Goal: Find specific page/section: Find specific page/section

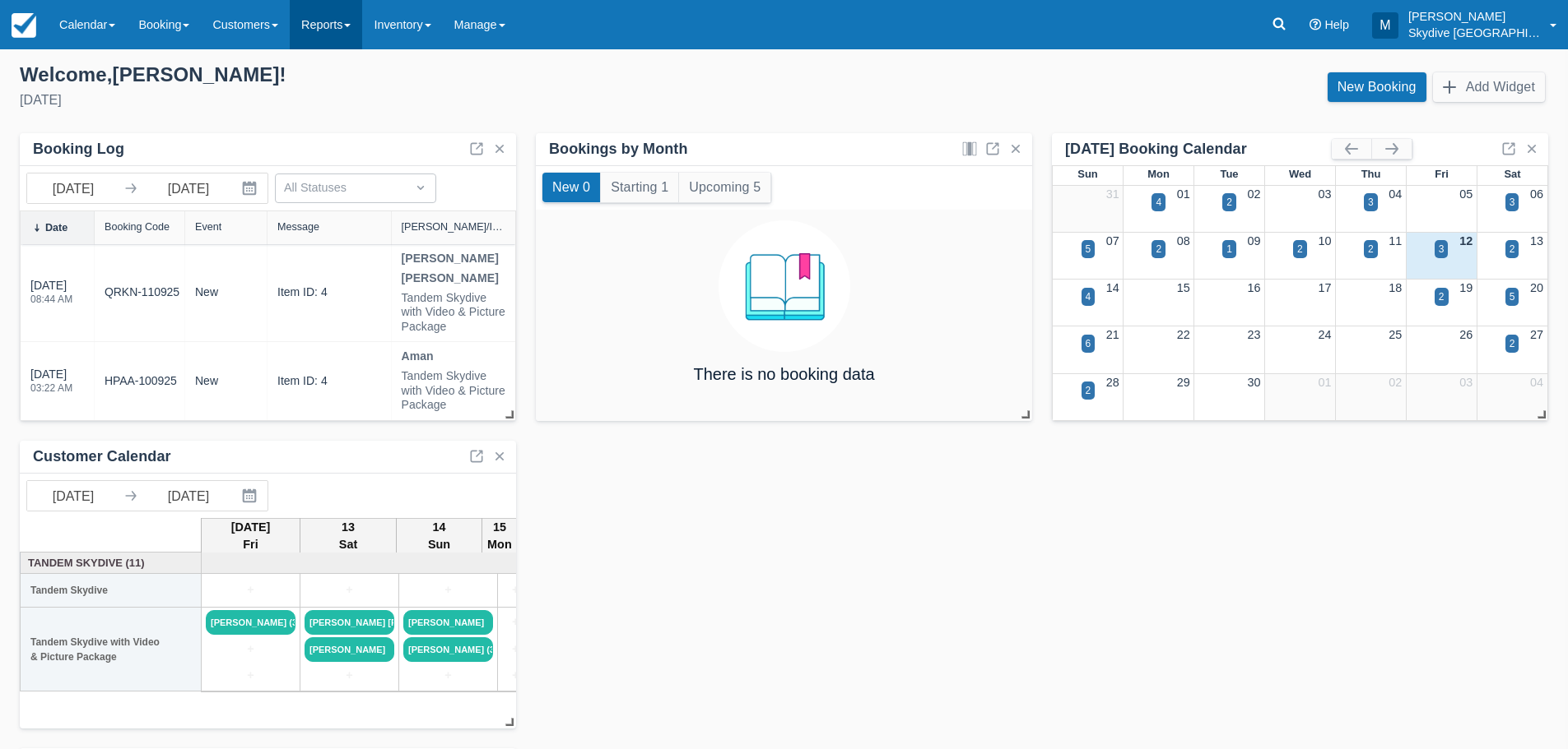
click at [351, 26] on span at bounding box center [347, 25] width 7 height 3
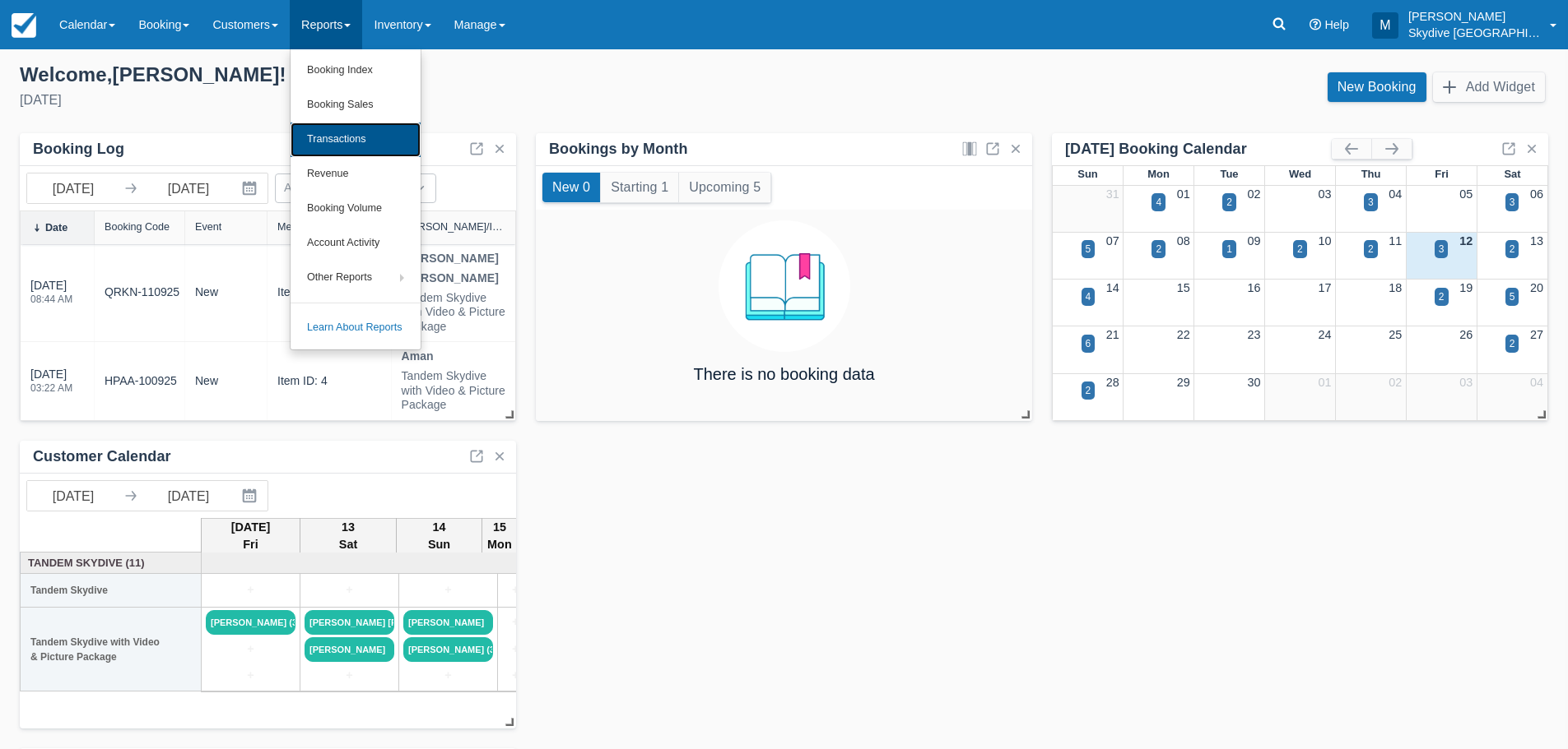
click at [340, 133] on link "Transactions" at bounding box center [355, 139] width 130 height 35
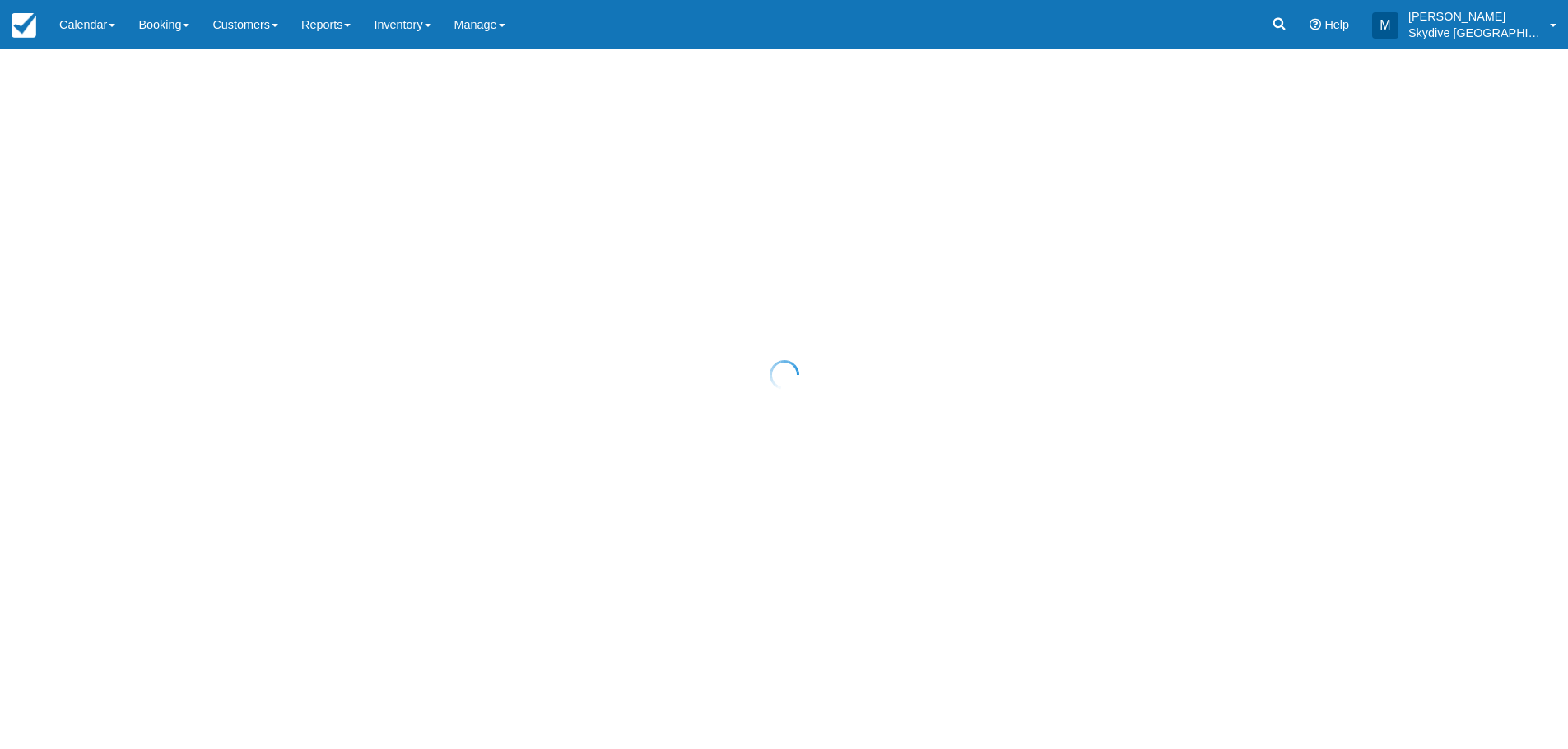
select select "10"
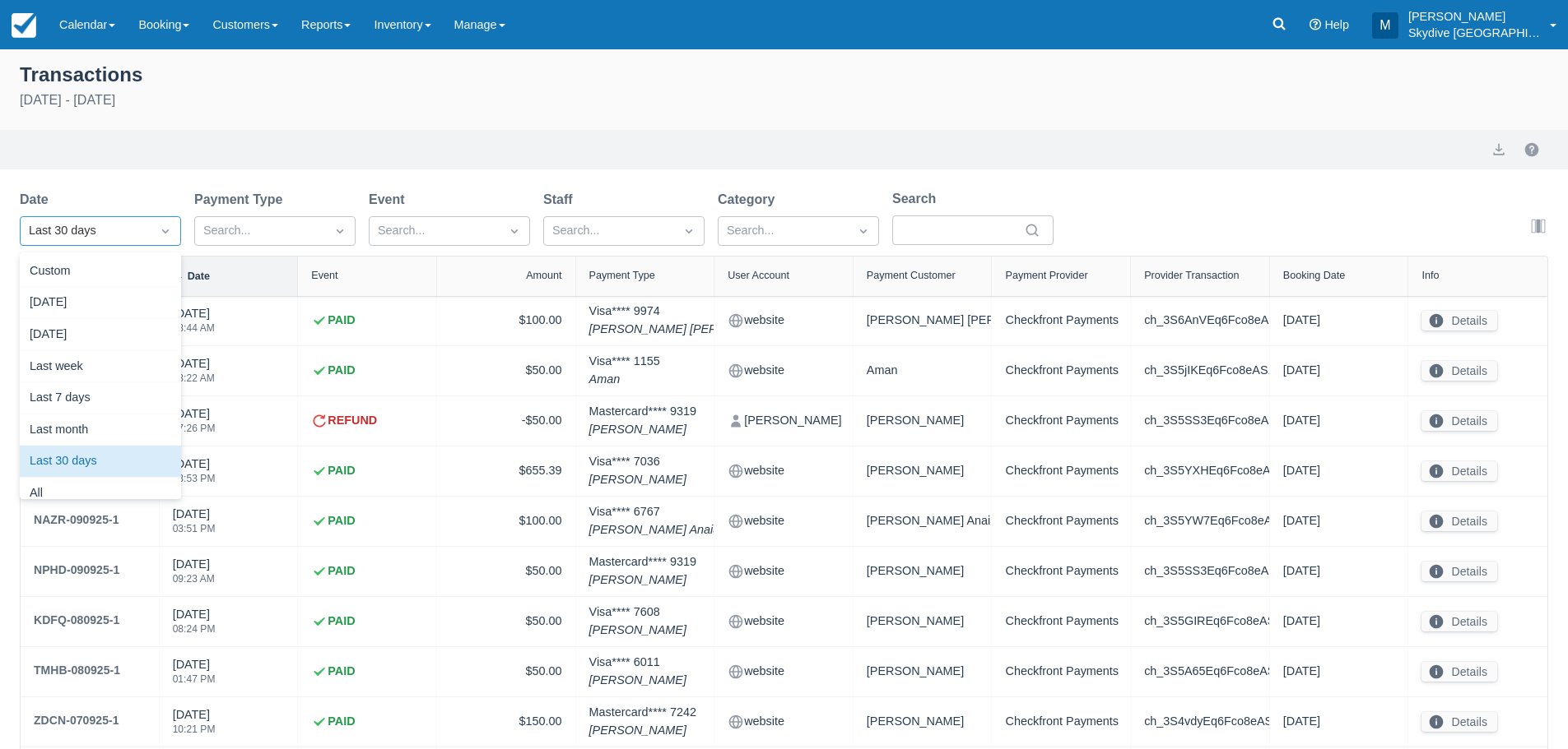
click at [171, 229] on icon "Dropdown icon" at bounding box center [165, 231] width 17 height 17
click at [52, 488] on div "All" at bounding box center [100, 493] width 161 height 33
select select "10"
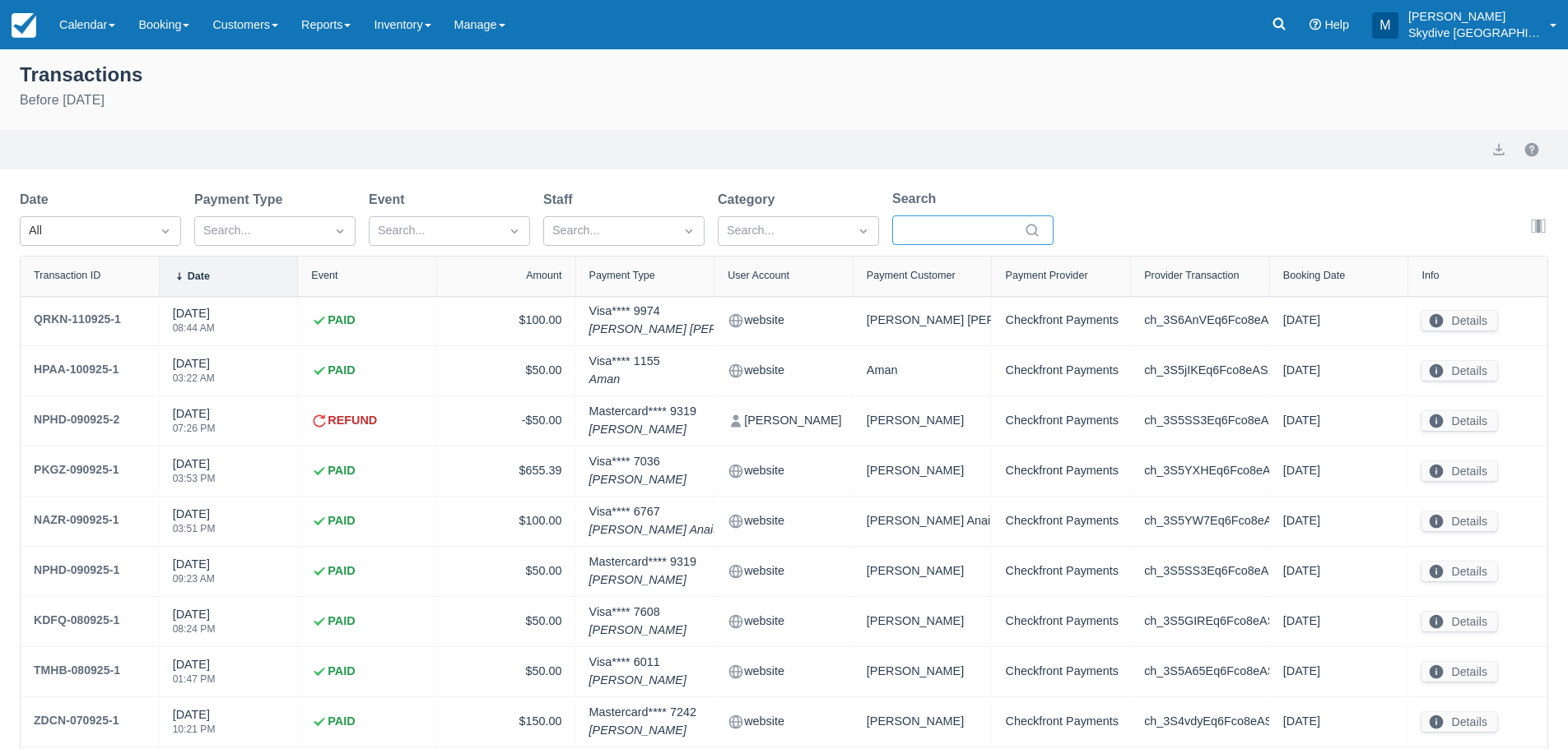
click at [932, 233] on input "Search" at bounding box center [963, 230] width 116 height 30
type input "fc"
select select "10"
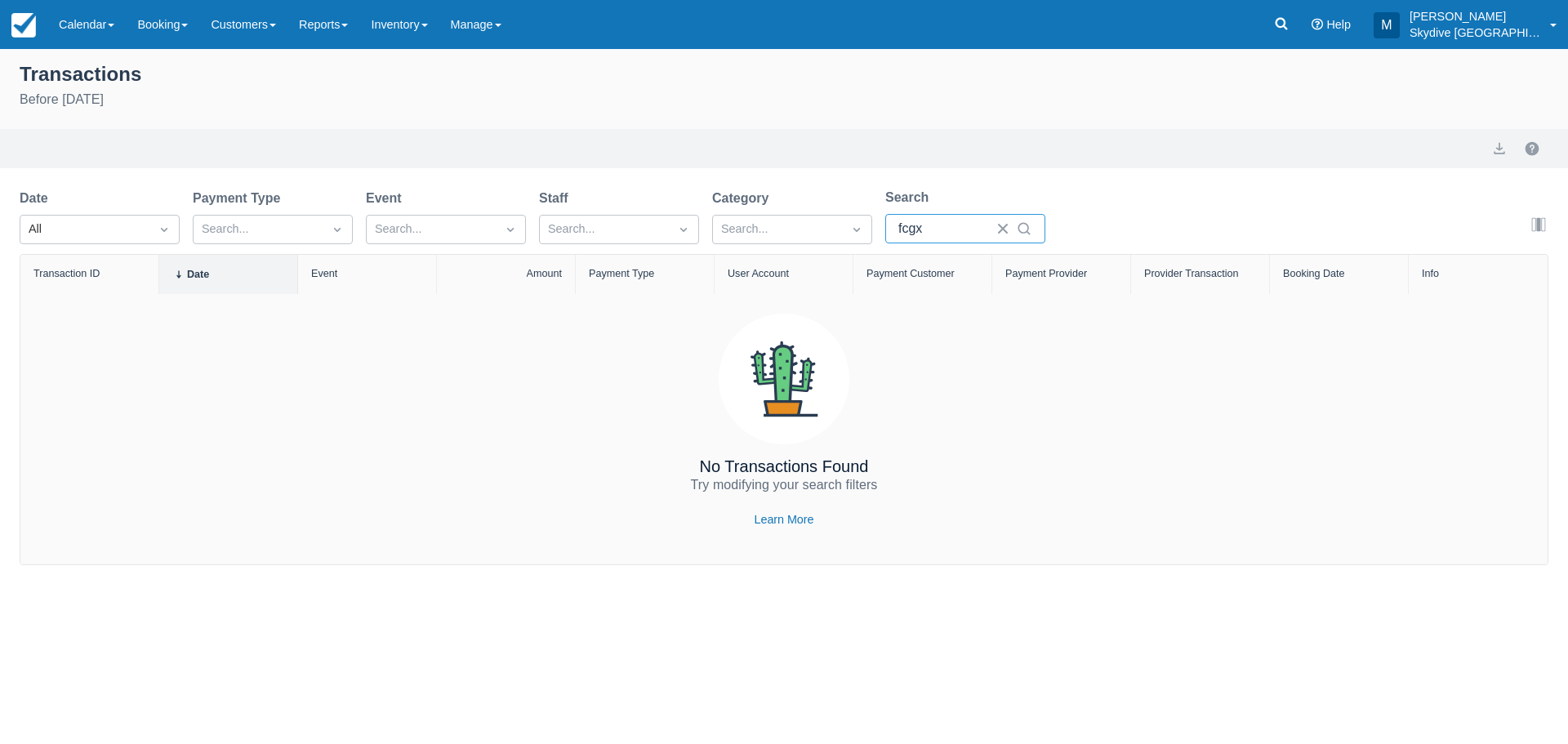
drag, startPoint x: 925, startPoint y: 230, endPoint x: 882, endPoint y: 228, distance: 43.0
click at [882, 228] on div "Date All Payment Type Search... Event Search... Staff Search... Category Search…" at bounding box center [546, 222] width 1053 height 67
type input "fcgx"
click at [158, 233] on icon "Dropdown icon" at bounding box center [164, 229] width 17 height 17
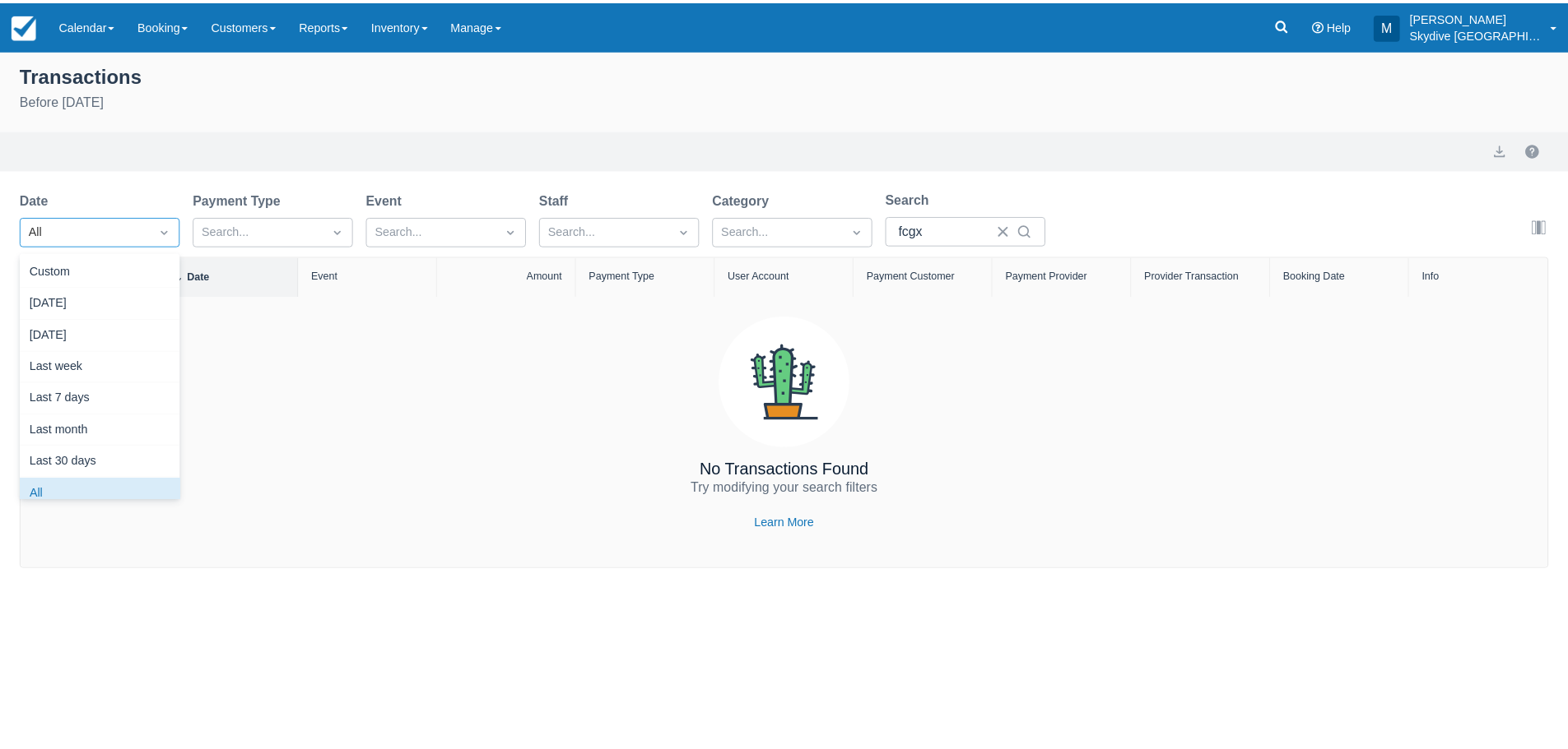
scroll to position [14, 0]
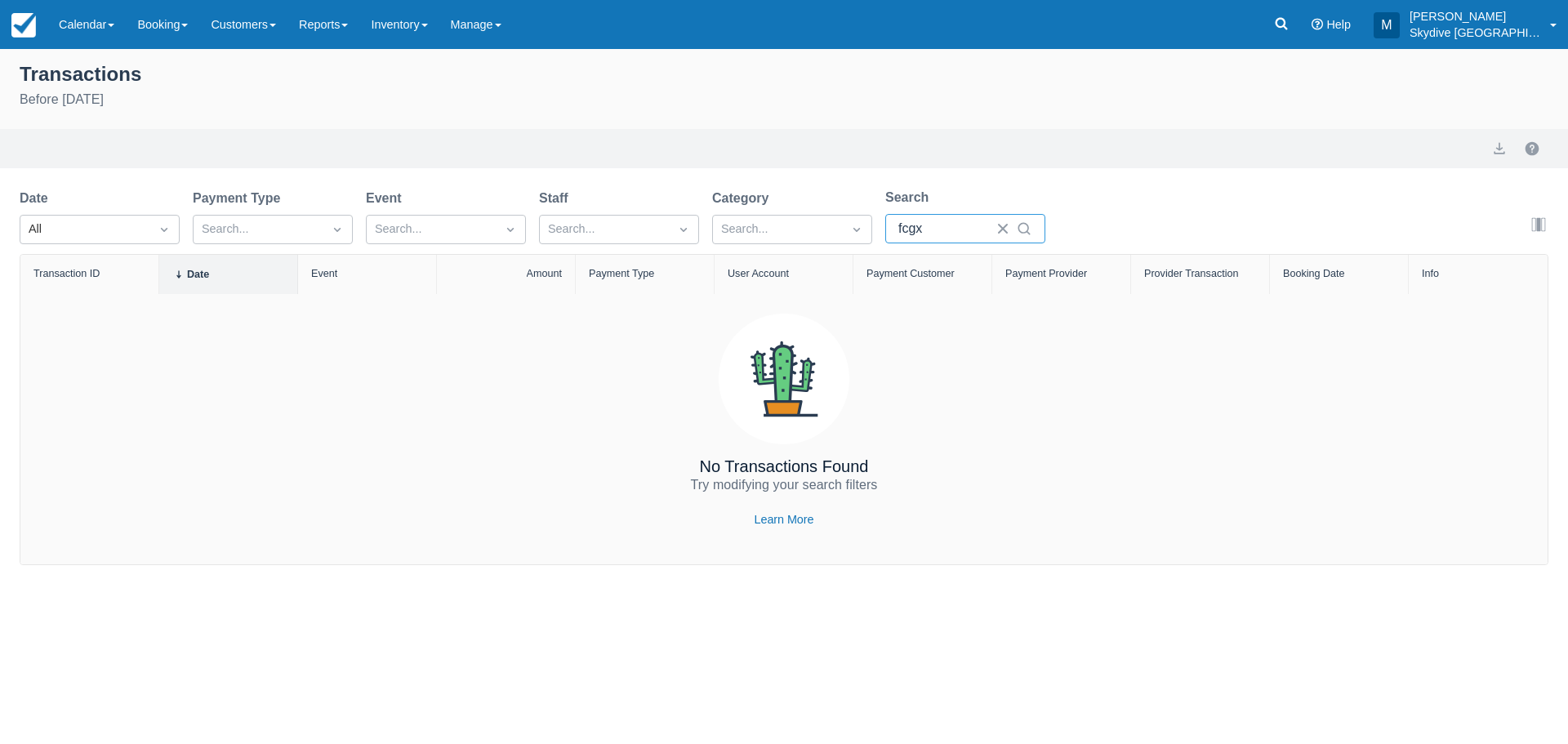
drag, startPoint x: 935, startPoint y: 233, endPoint x: 888, endPoint y: 229, distance: 47.2
click at [888, 229] on div "fcgx" at bounding box center [965, 228] width 160 height 29
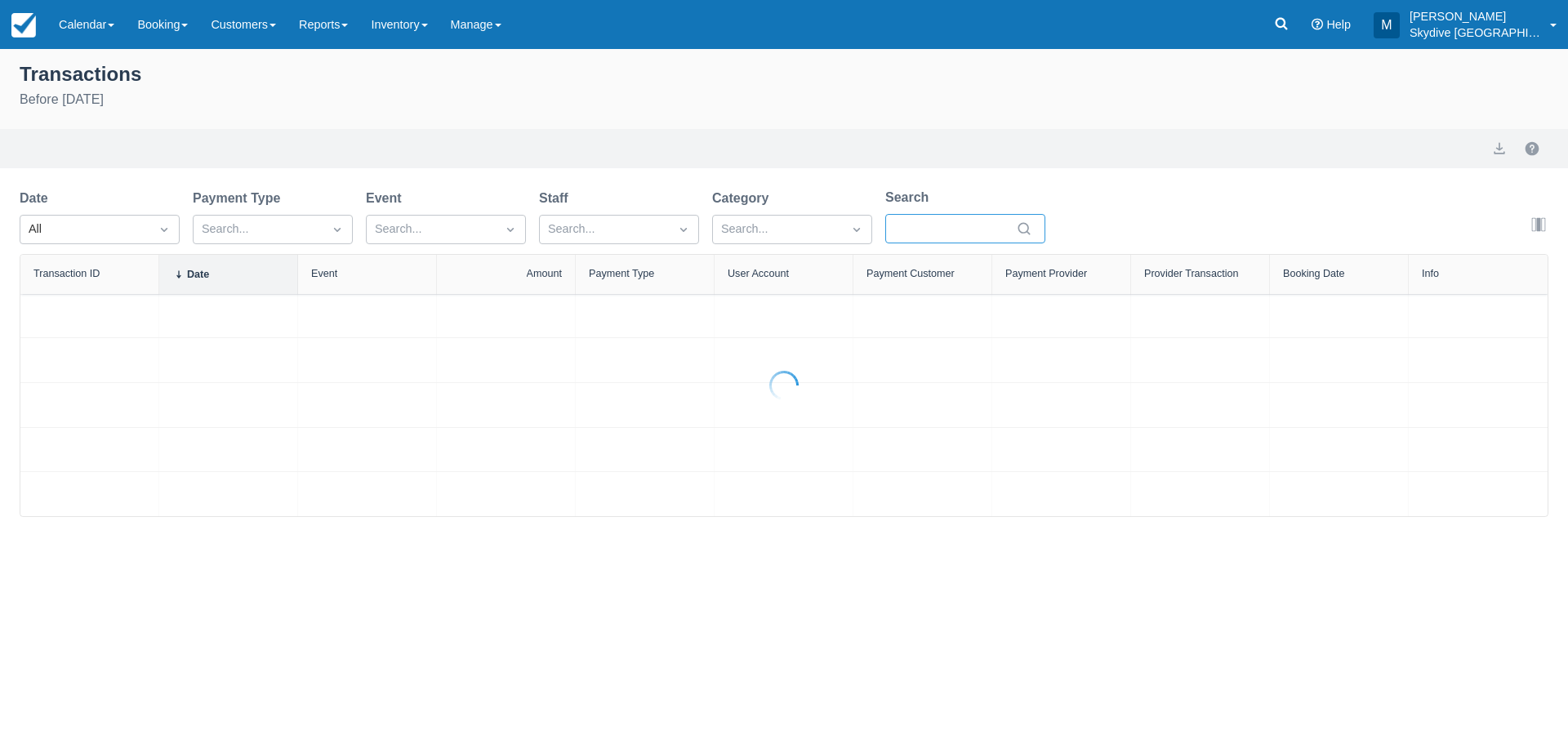
select select "10"
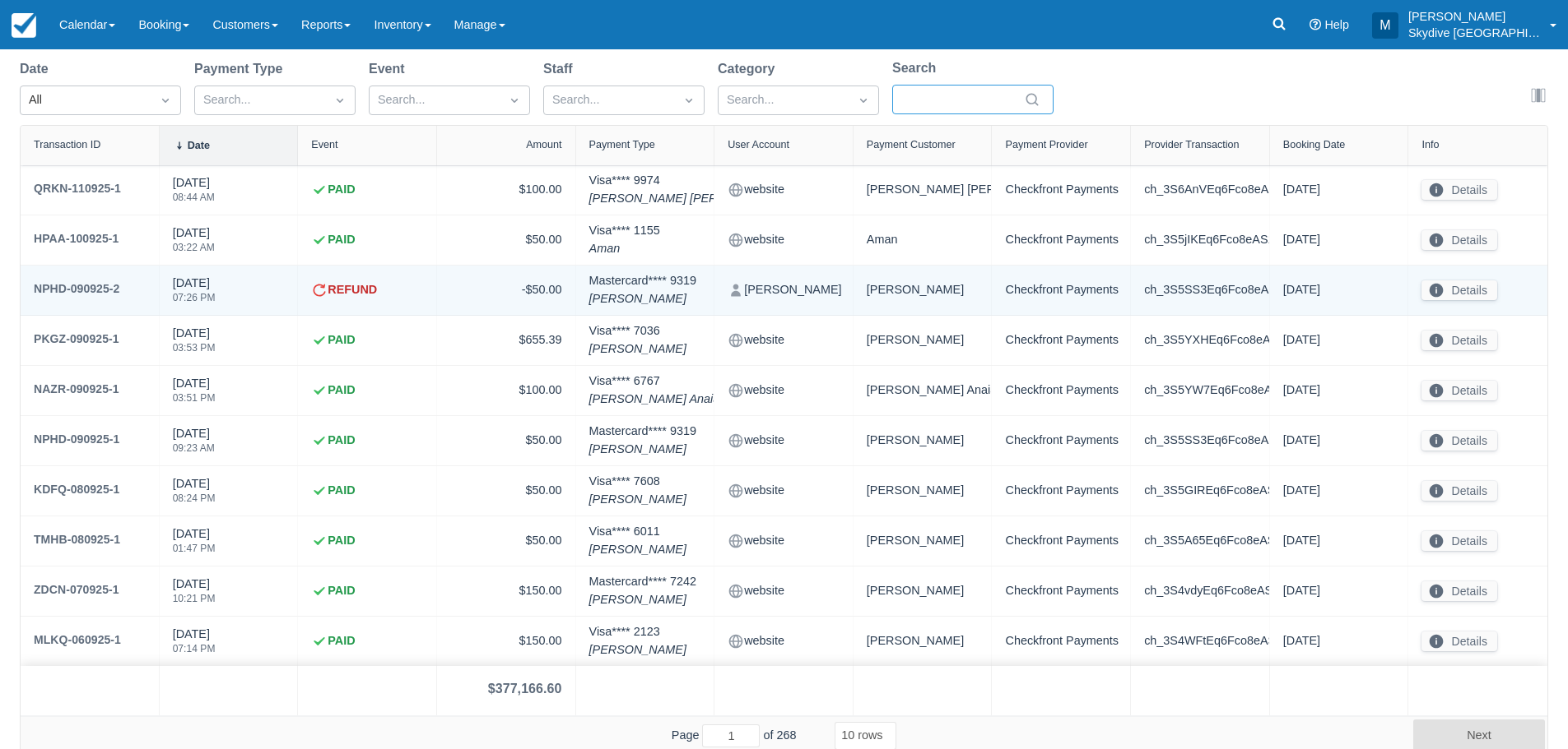
scroll to position [137, 0]
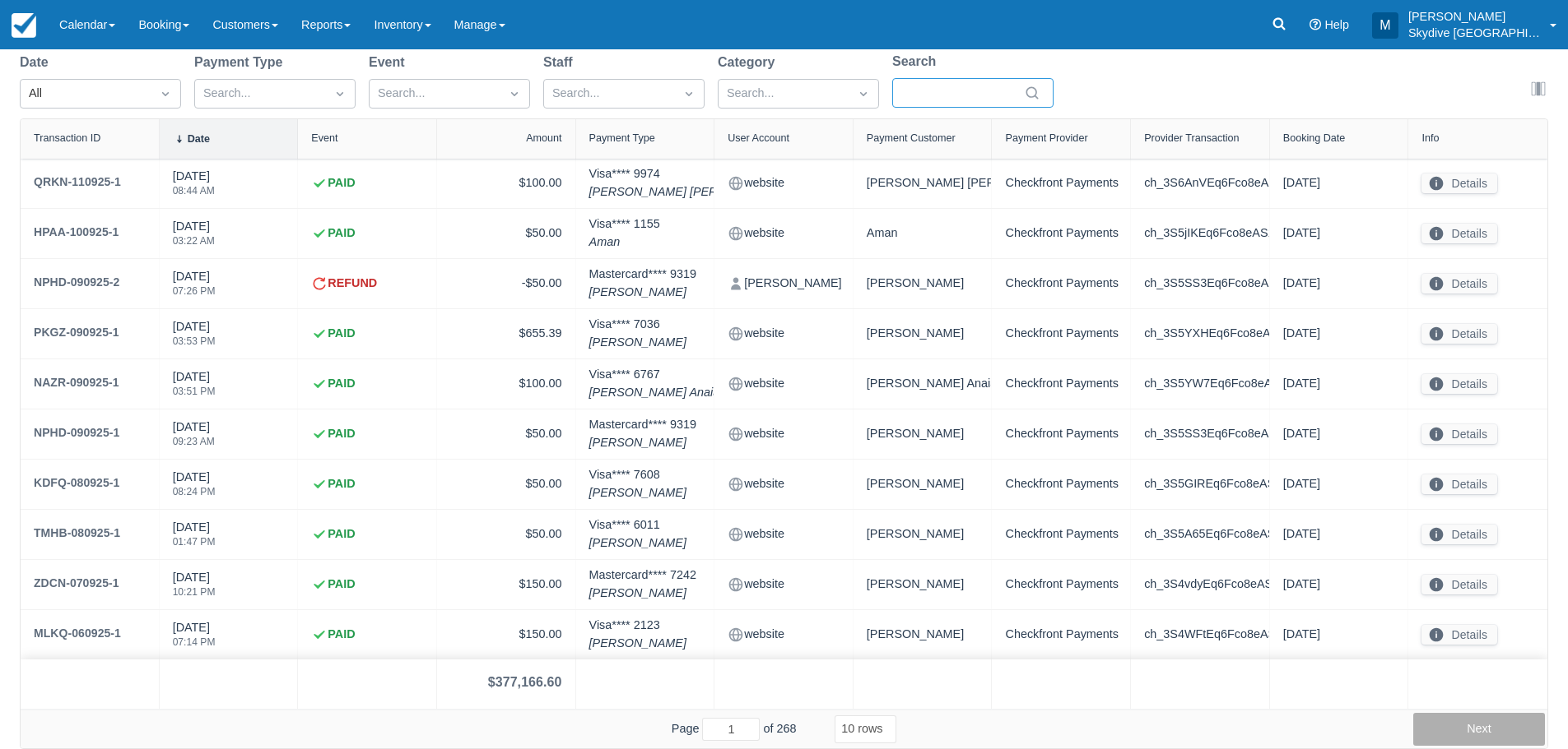
click at [1481, 731] on button "Next" at bounding box center [1478, 729] width 131 height 33
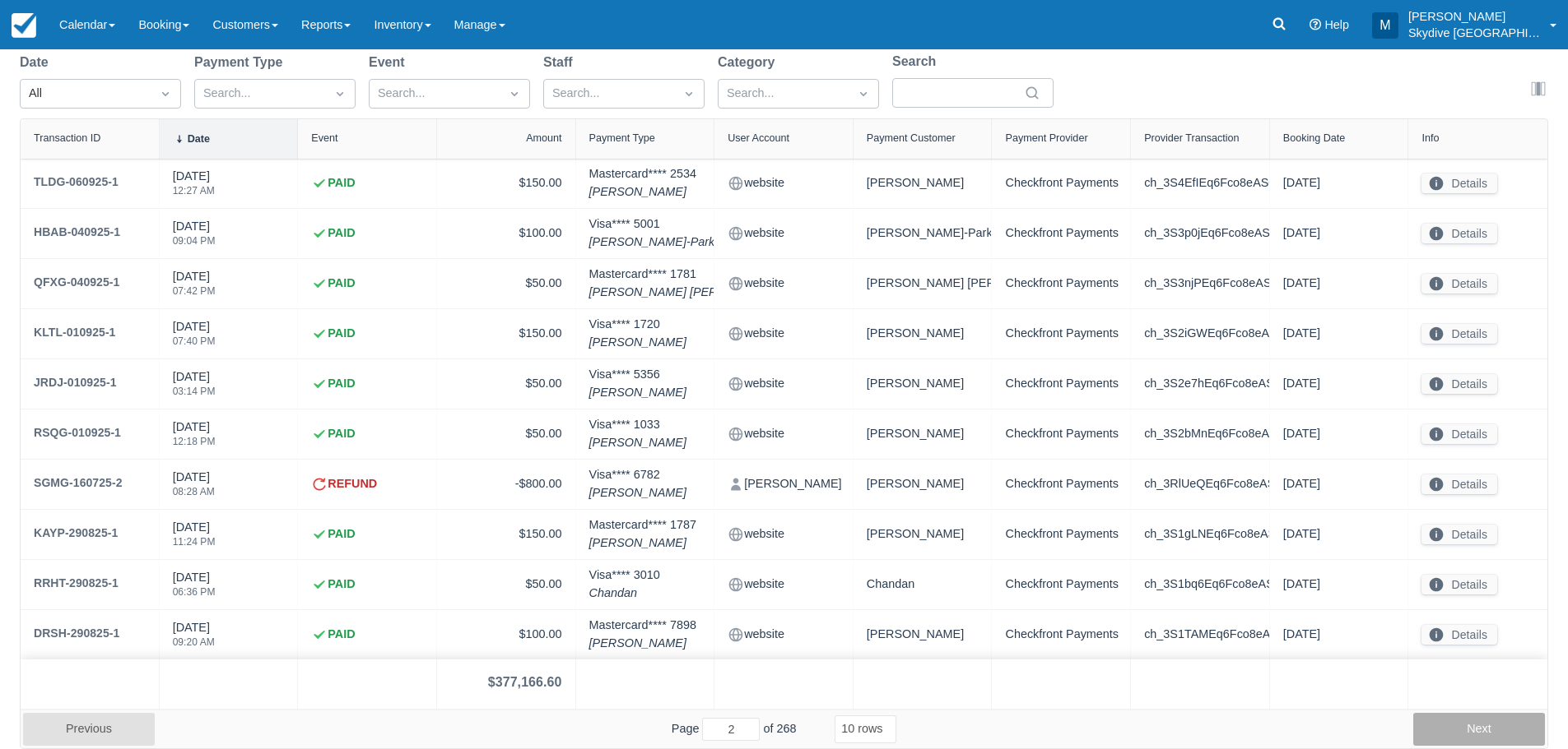
click at [1481, 731] on button "Next" at bounding box center [1478, 729] width 131 height 33
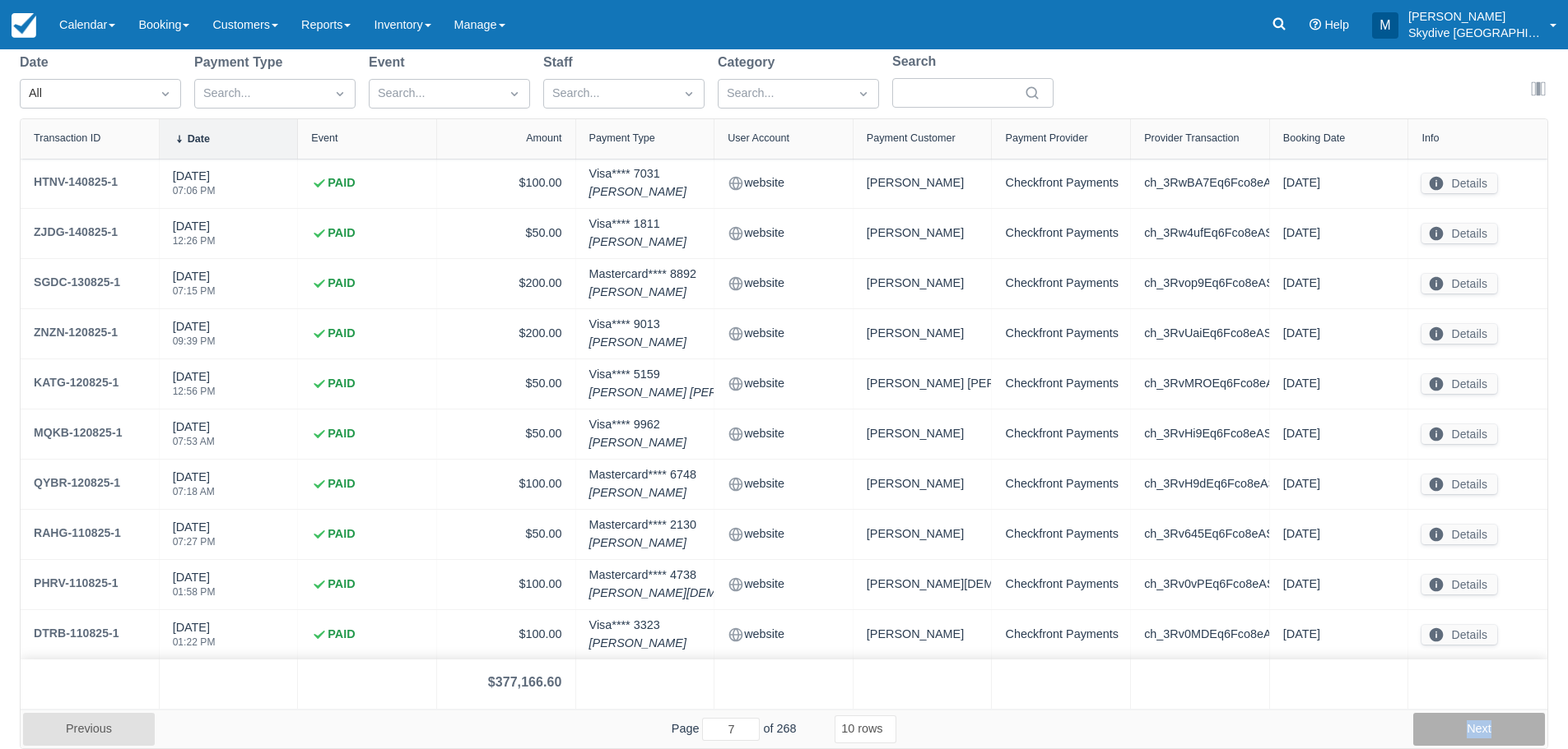
click at [1481, 731] on button "Next" at bounding box center [1478, 729] width 131 height 33
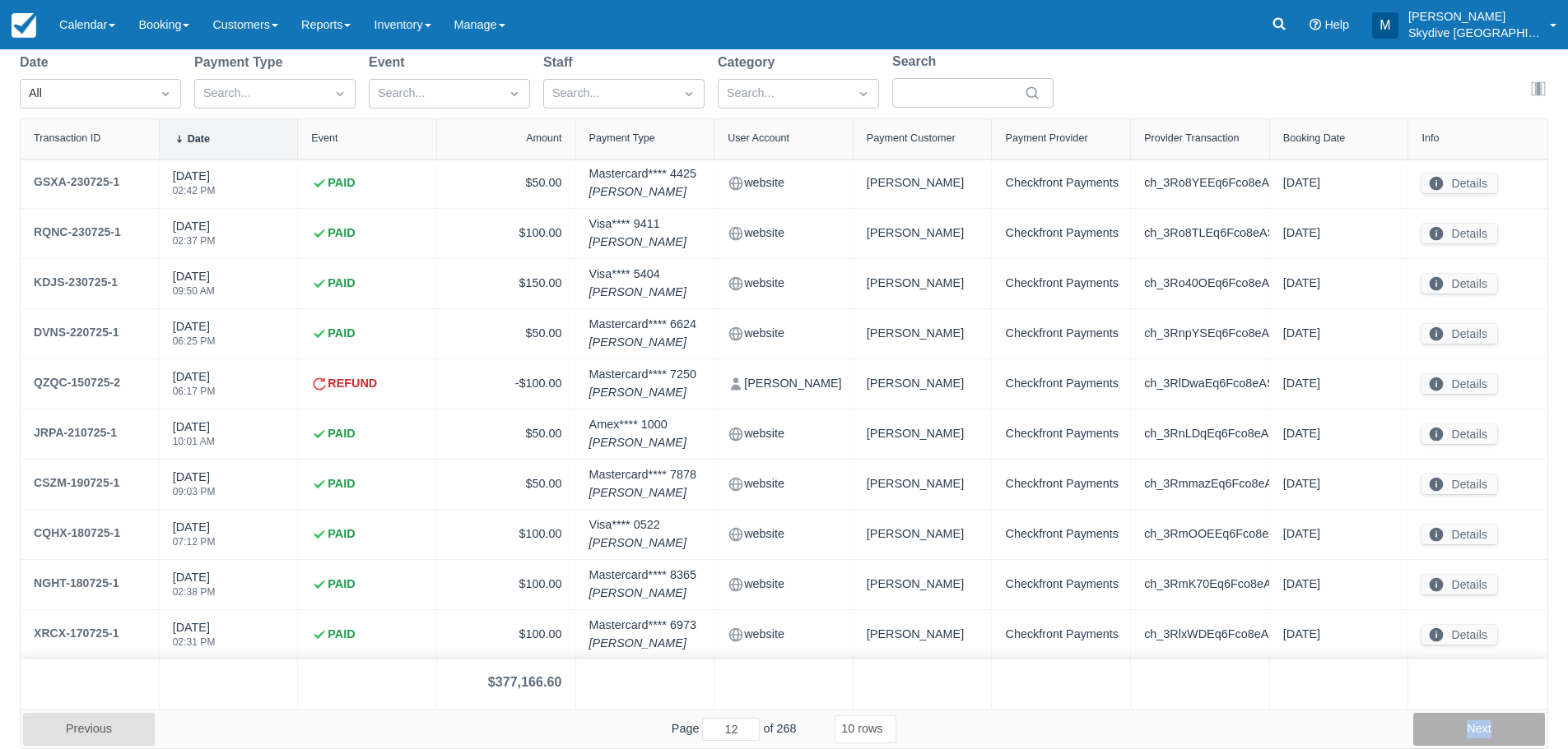
click at [1481, 731] on button "Next" at bounding box center [1478, 729] width 131 height 33
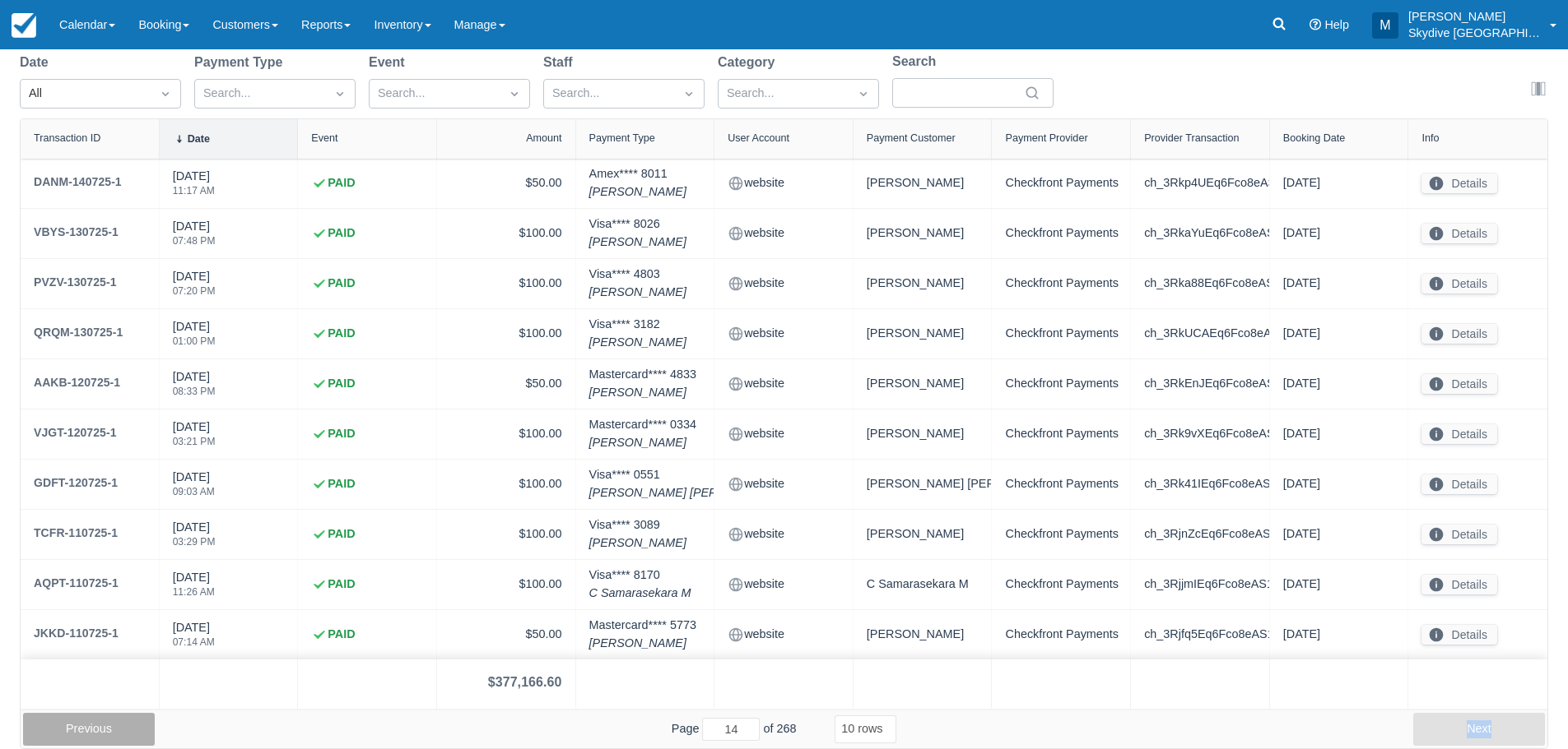
click at [89, 734] on button "Previous" at bounding box center [88, 729] width 131 height 33
click at [98, 719] on button "Previous" at bounding box center [88, 729] width 131 height 33
click at [91, 733] on button "Previous" at bounding box center [88, 729] width 131 height 33
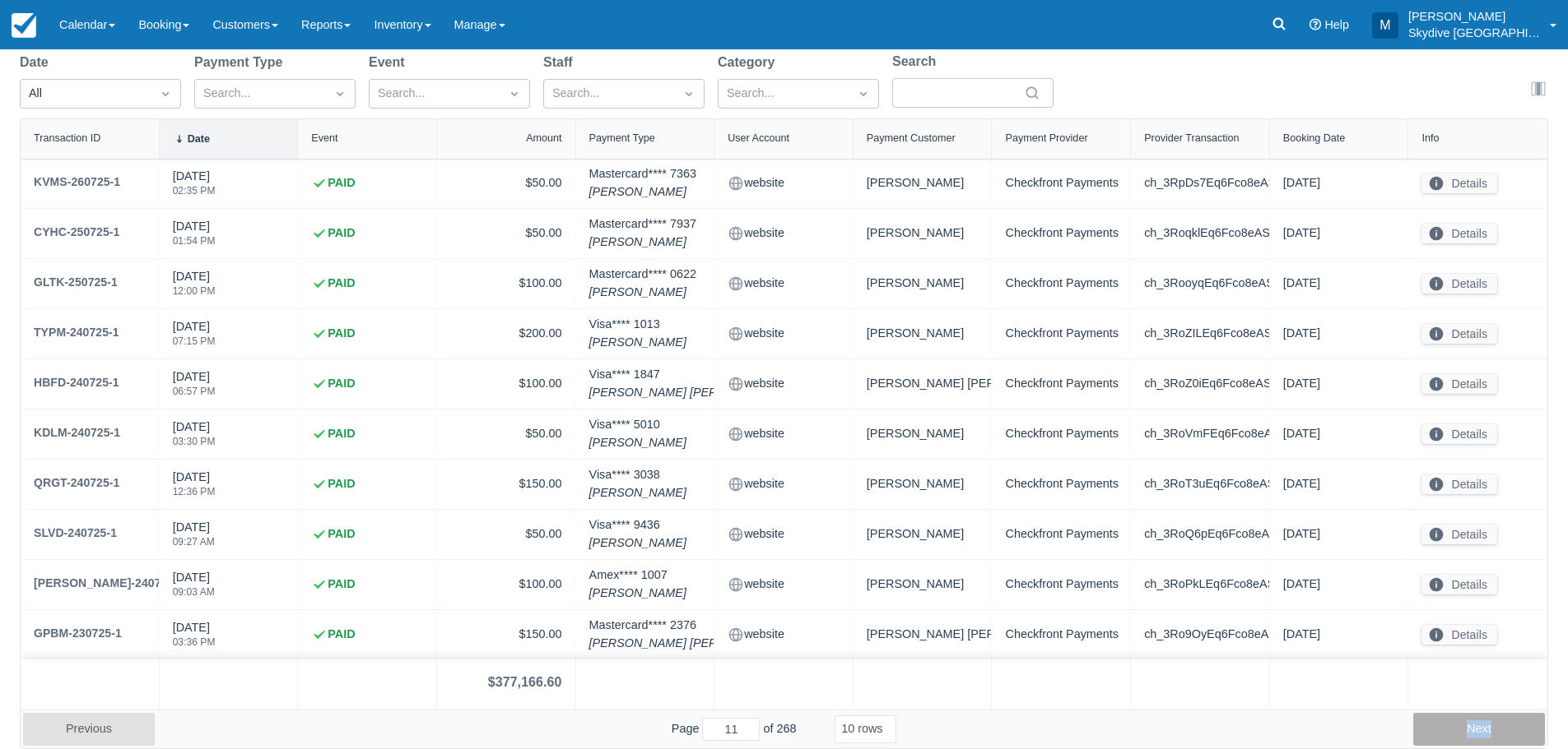
click at [1481, 729] on button "Next" at bounding box center [1478, 729] width 131 height 33
type input "15"
